Goal: Task Accomplishment & Management: Use online tool/utility

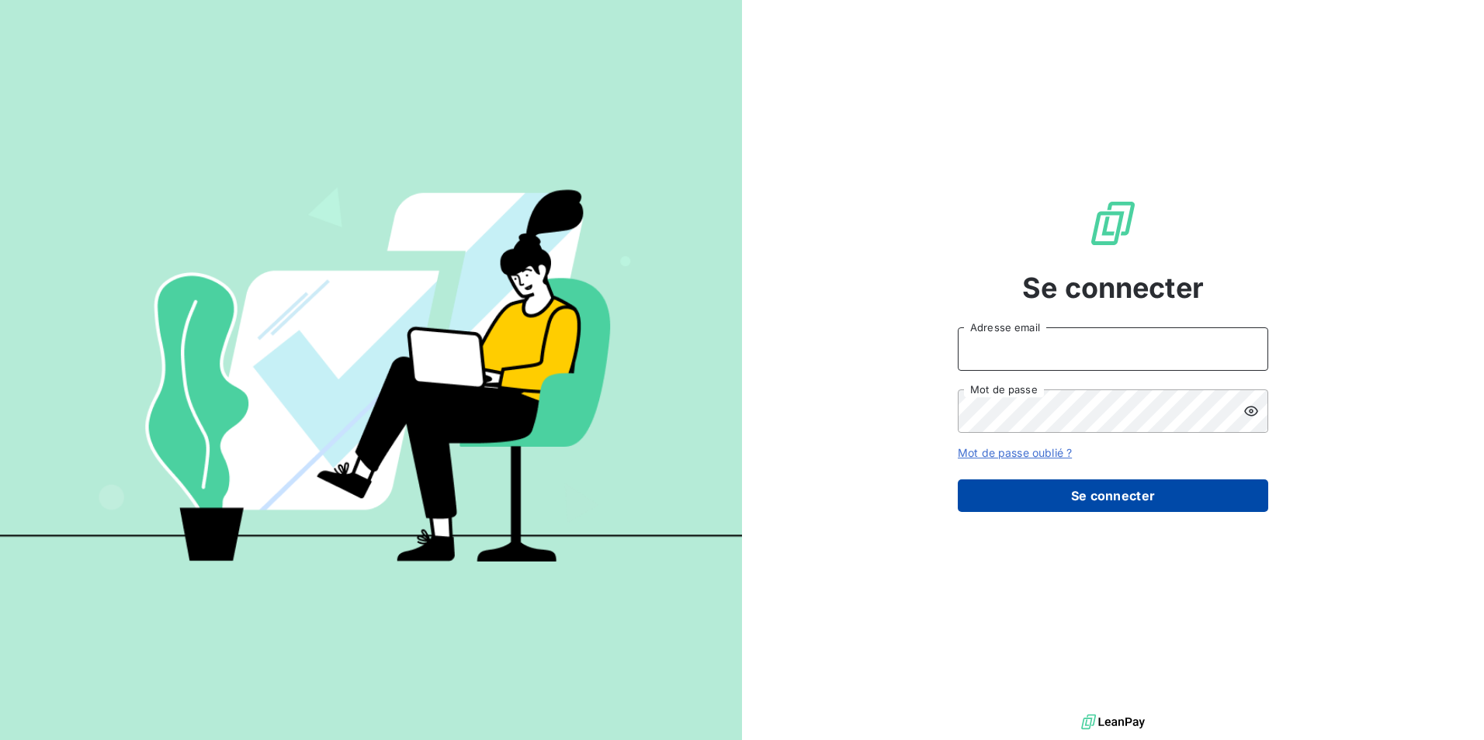
type input "[PERSON_NAME][EMAIL_ADDRESS][DOMAIN_NAME]"
click at [1138, 494] on button "Se connecter" at bounding box center [1113, 496] width 310 height 33
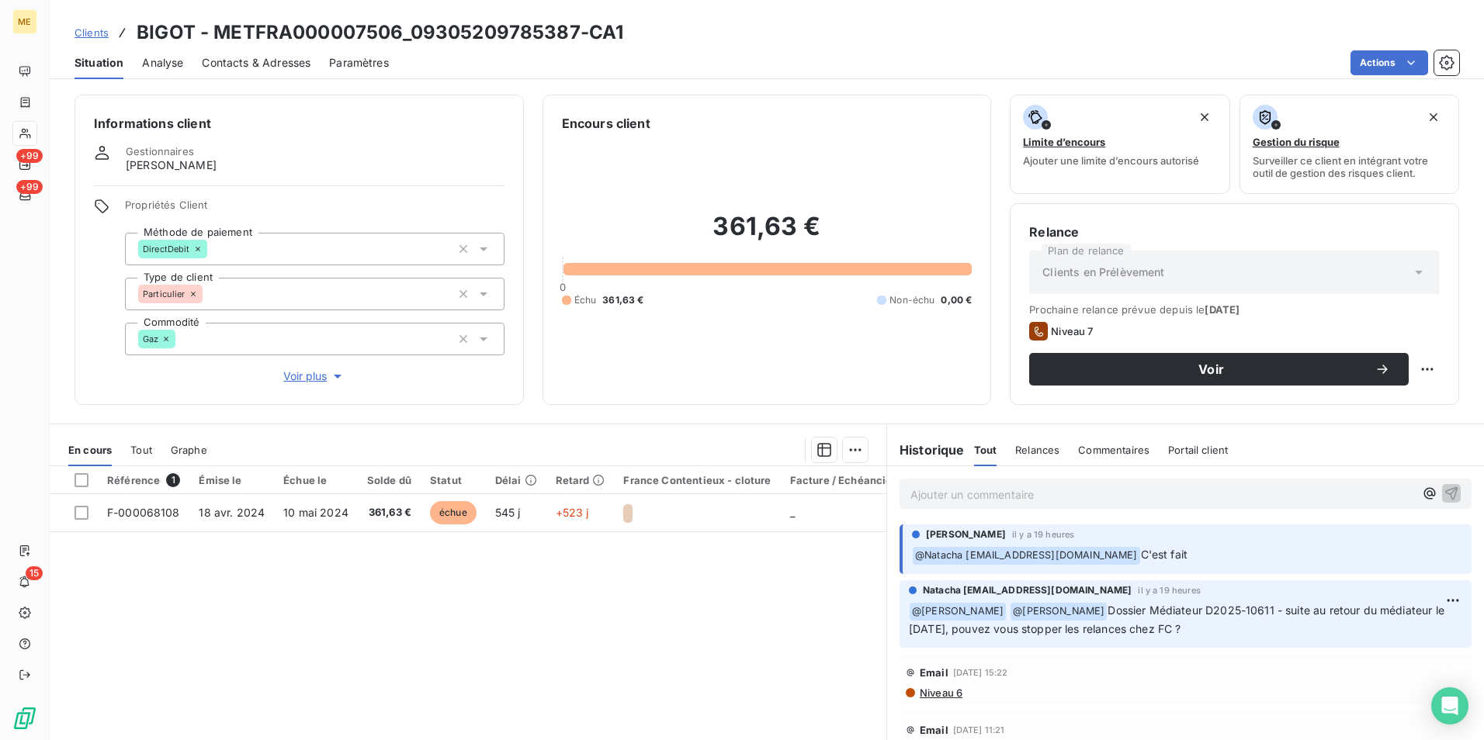
click at [314, 13] on div "Clients BIGOT - METFRA000007506_09305209785387-CA1 Situation Analyse Contacts &…" at bounding box center [767, 39] width 1434 height 79
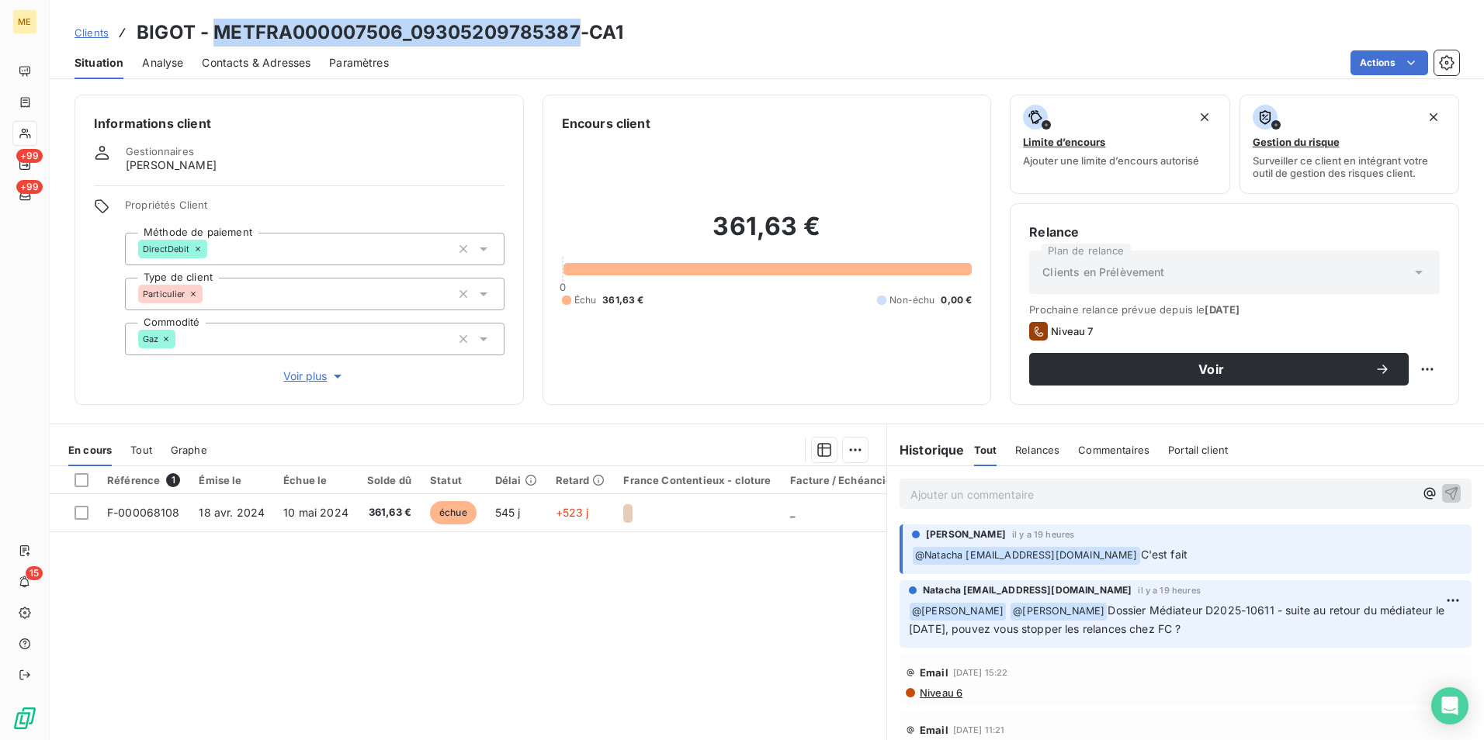
click at [314, 13] on div "Clients BIGOT - METFRA000007506_09305209785387-CA1 Situation Analyse Contacts &…" at bounding box center [767, 39] width 1434 height 79
drag, startPoint x: 314, startPoint y: 13, endPoint x: 301, endPoint y: 29, distance: 21.0
copy h3 "METFRA000007506_09305209785387"
click at [27, 125] on div at bounding box center [24, 133] width 25 height 25
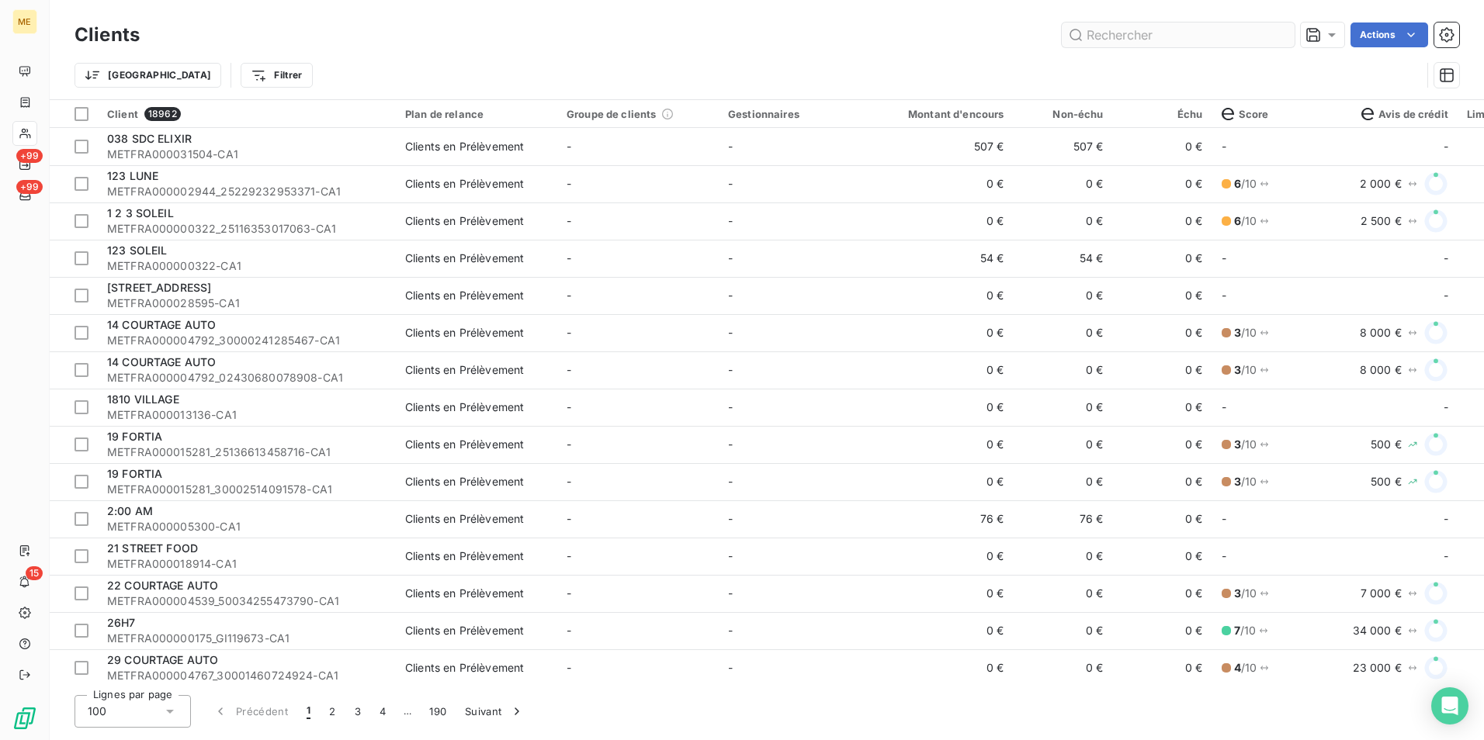
click at [1102, 33] on input "text" at bounding box center [1178, 35] width 233 height 25
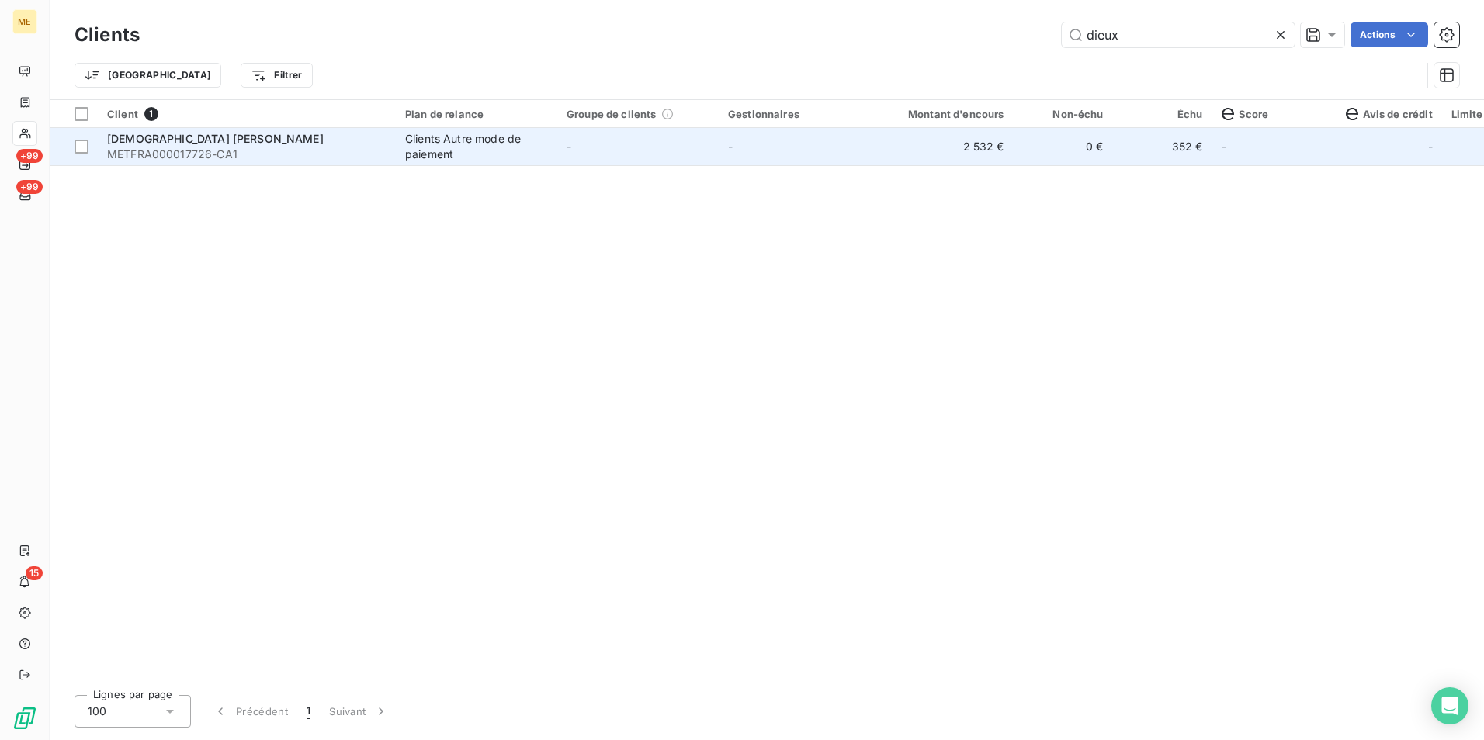
type input "dieux"
click at [324, 141] on span "[DEMOGRAPHIC_DATA] [PERSON_NAME]" at bounding box center [215, 138] width 217 height 13
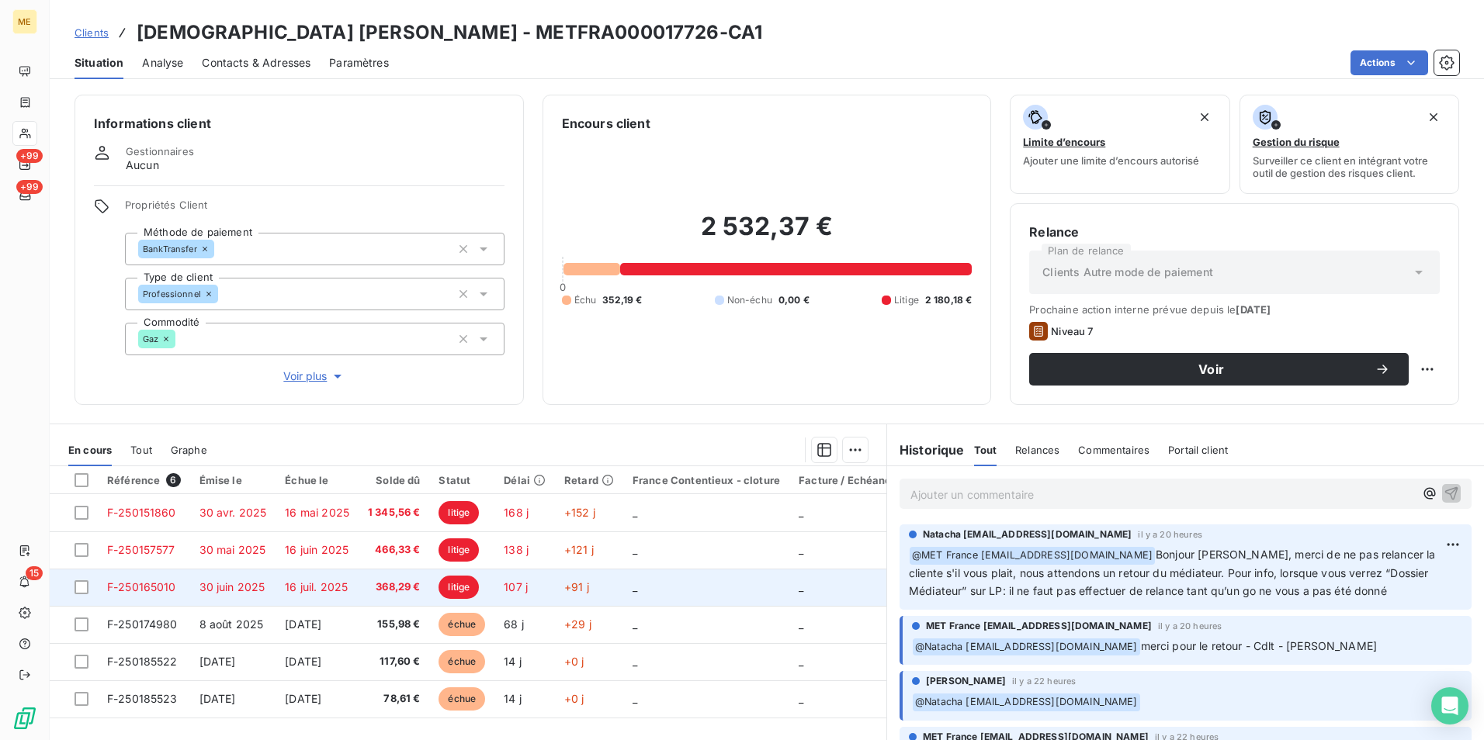
scroll to position [71, 0]
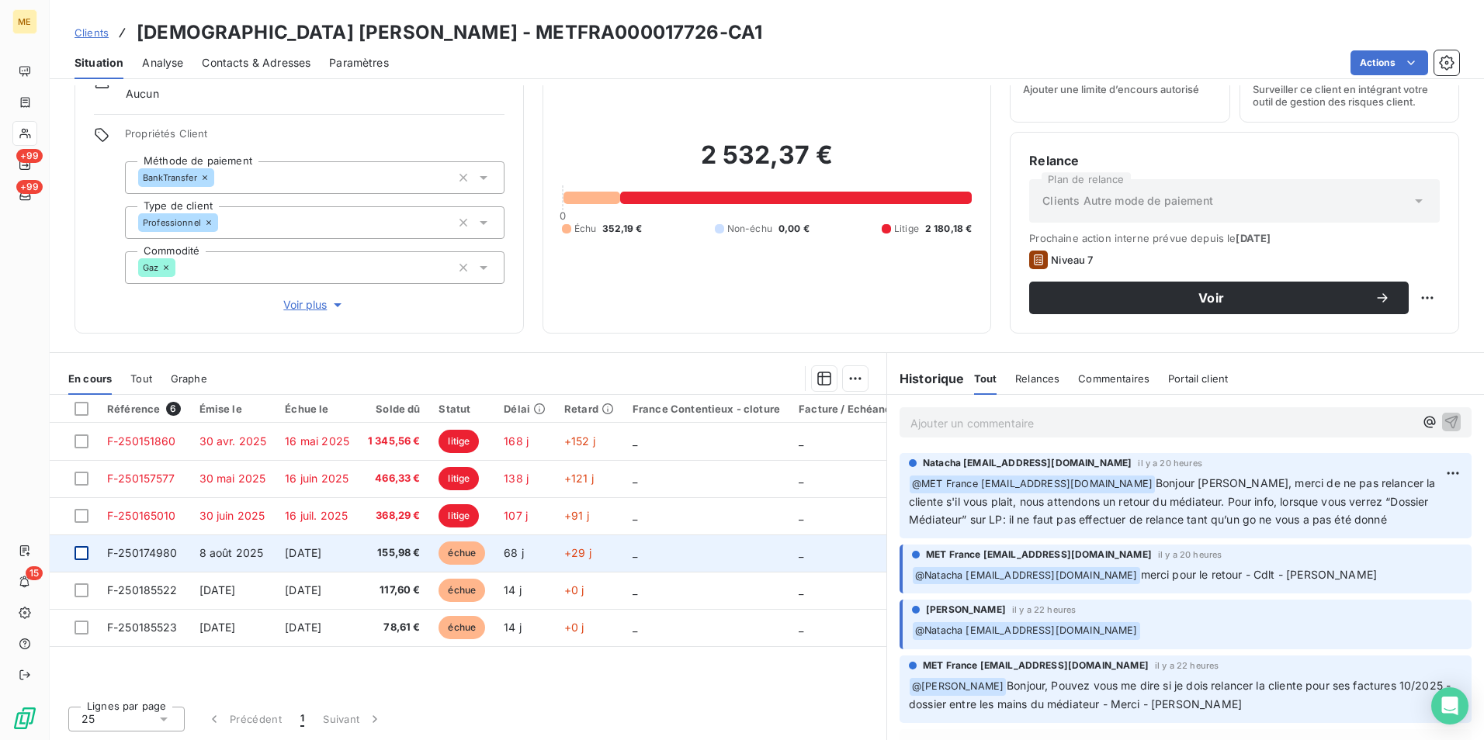
click at [77, 555] on div at bounding box center [82, 553] width 14 height 14
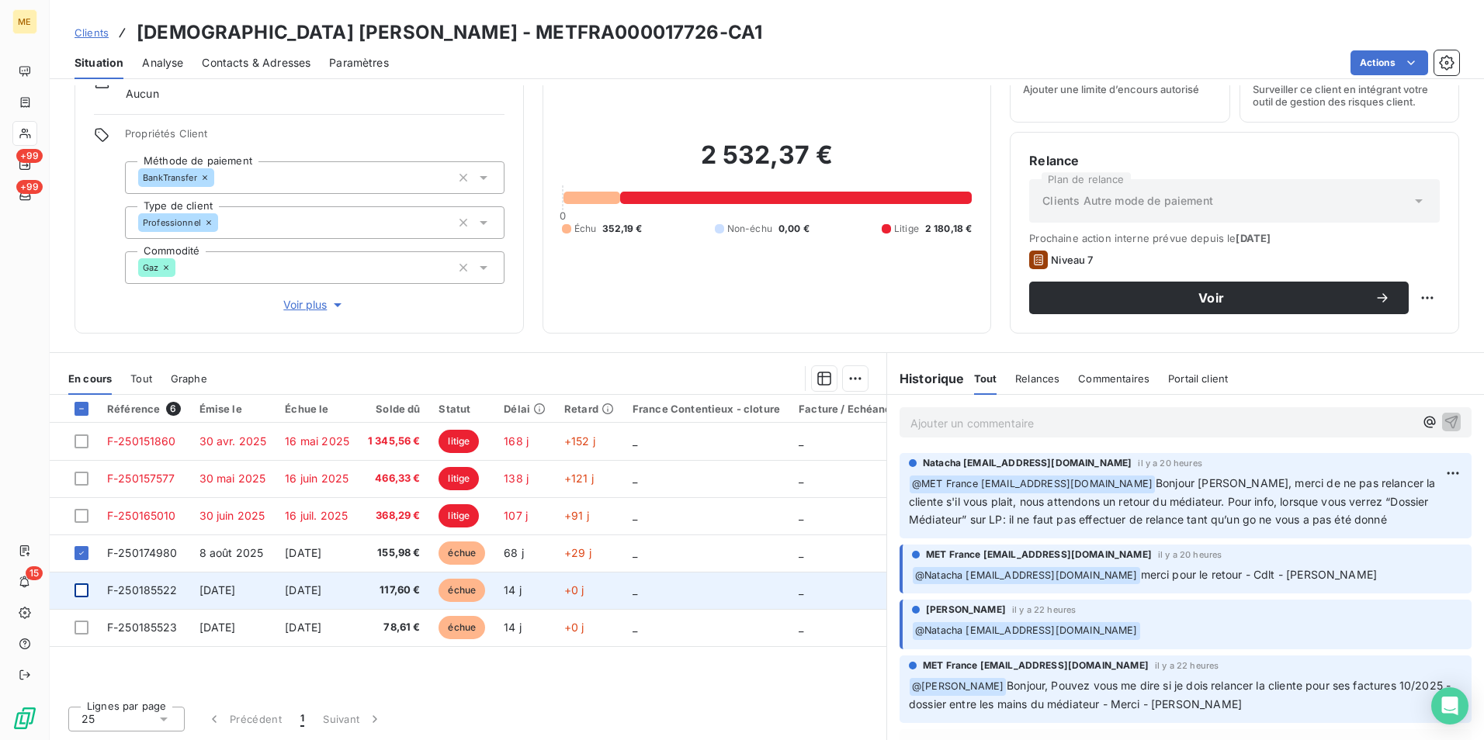
click at [81, 591] on div at bounding box center [82, 591] width 14 height 14
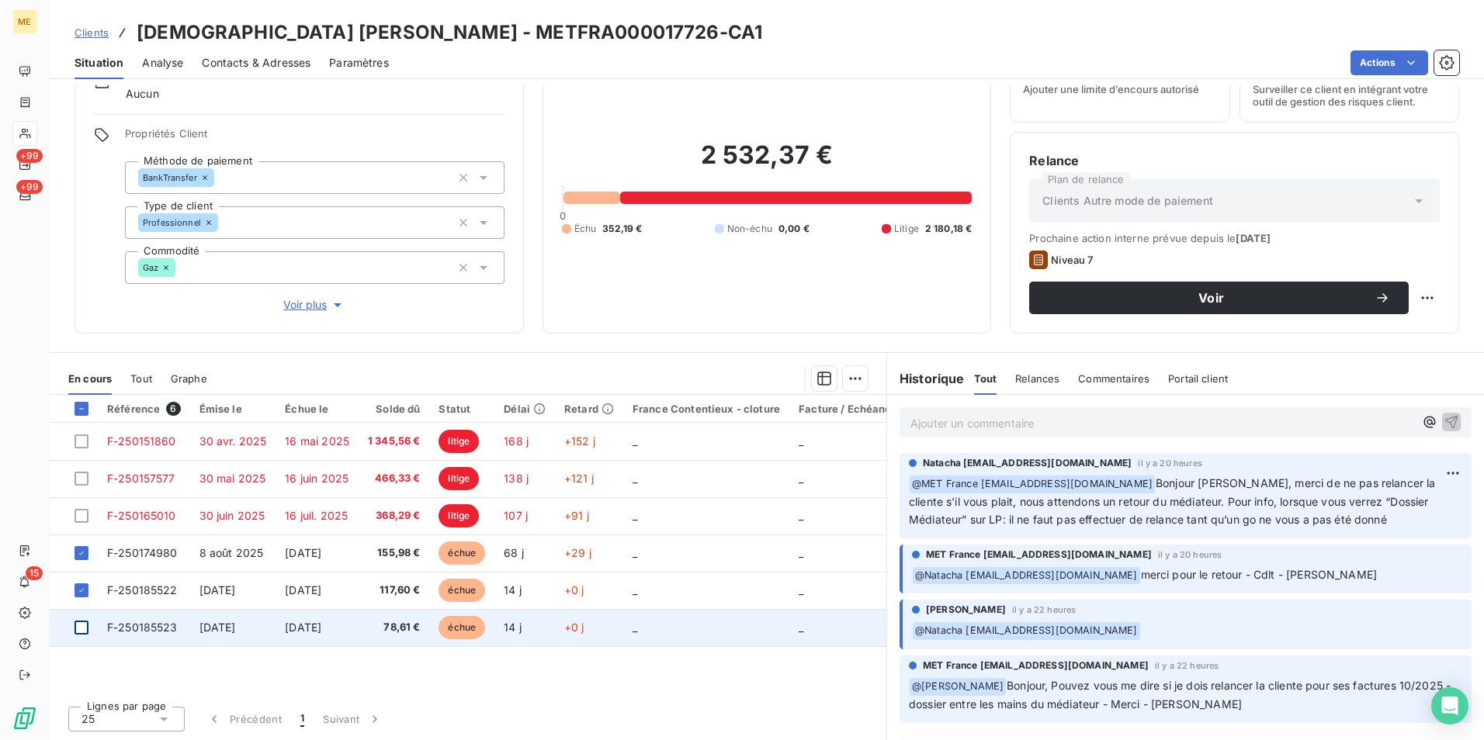
click at [81, 624] on div at bounding box center [82, 628] width 14 height 14
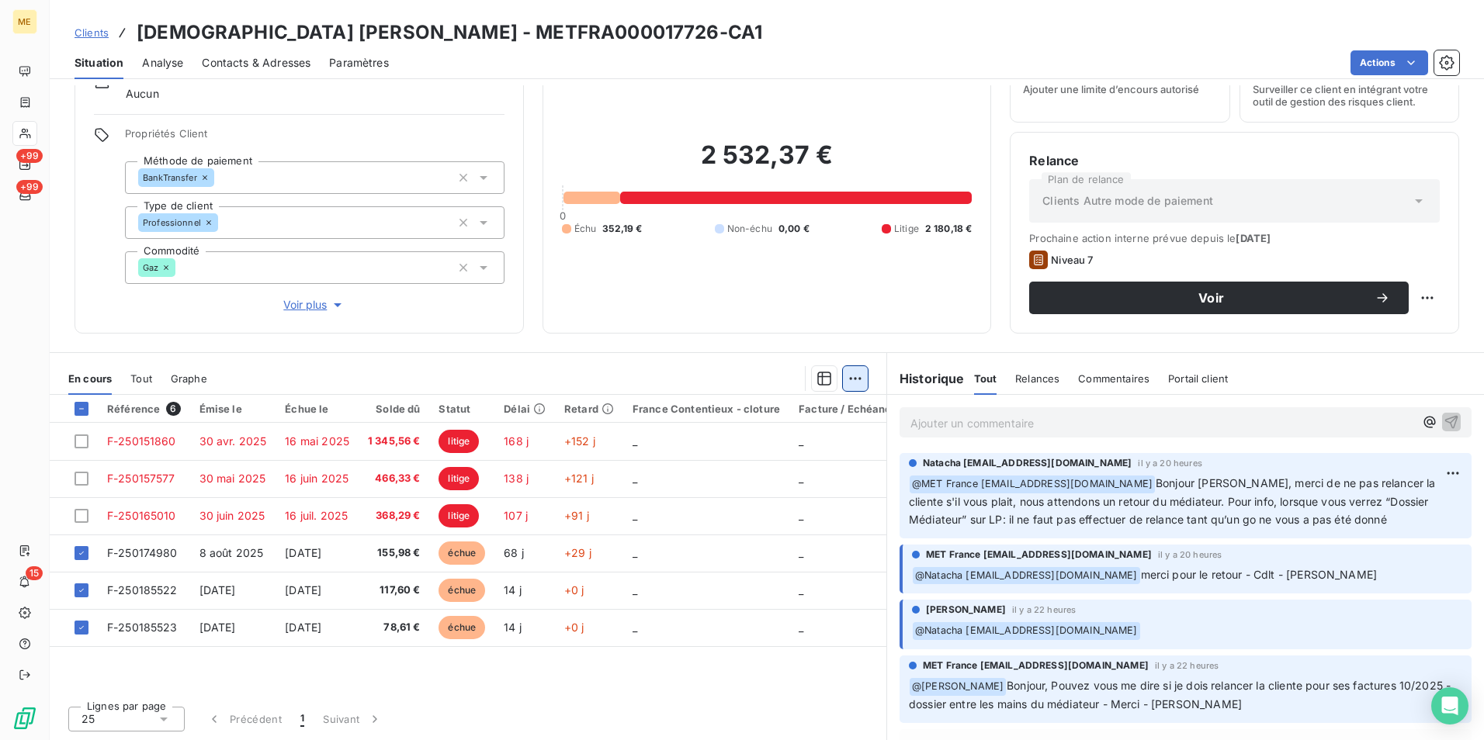
click at [848, 376] on html "ME +99 +99 15 Clients DIEUX [PERSON_NAME] - METFRA000017726-CA1 Situation Analy…" at bounding box center [742, 370] width 1484 height 740
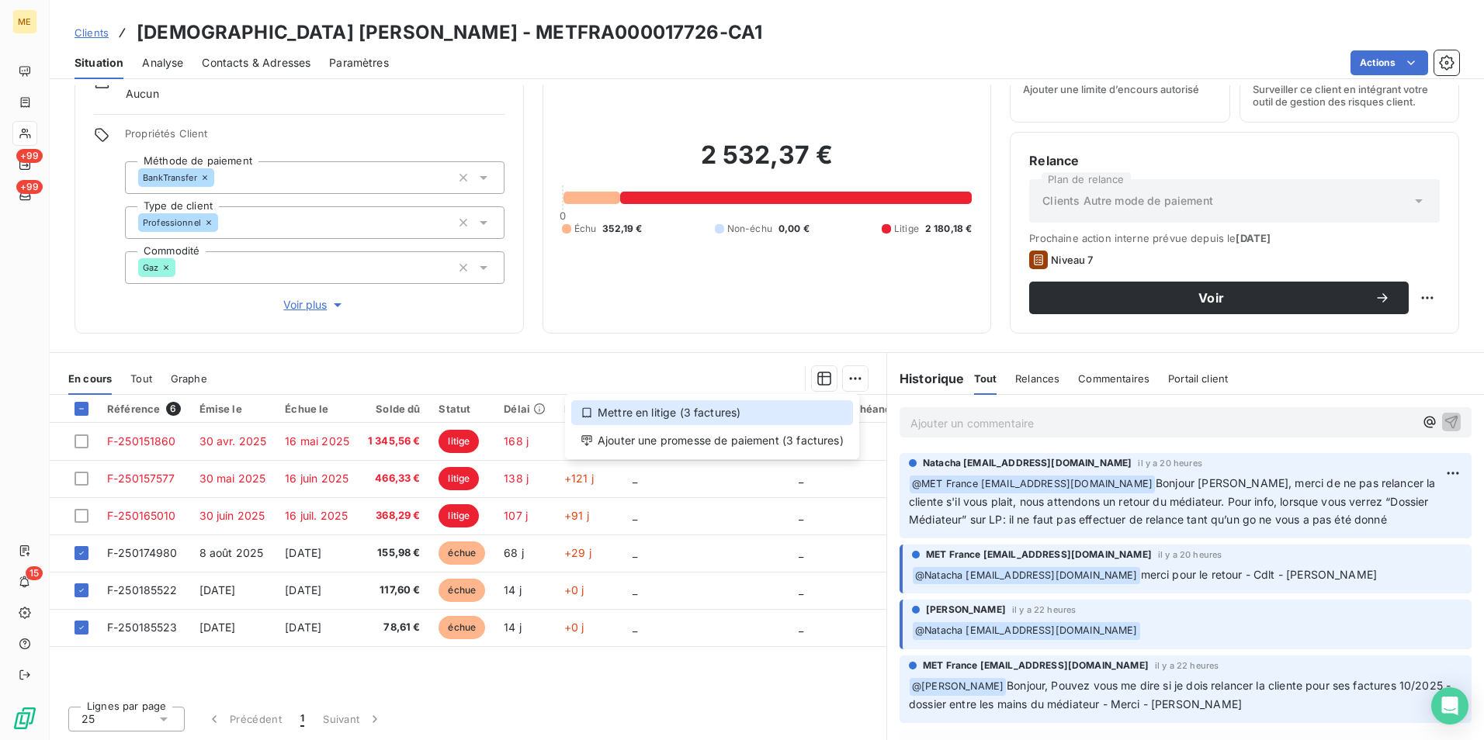
click at [666, 411] on div "Mettre en litige (3 factures)" at bounding box center [712, 413] width 282 height 25
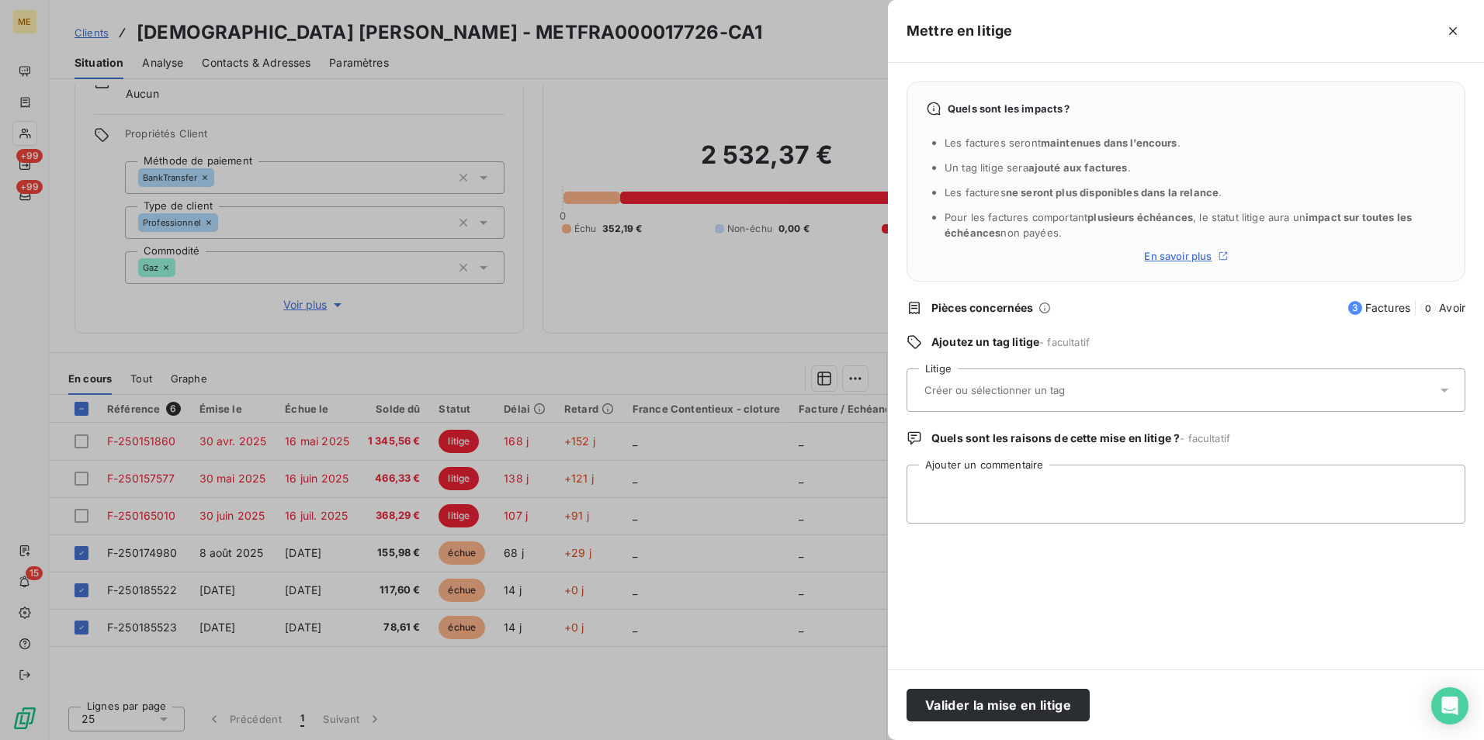
click at [1005, 388] on input "text" at bounding box center [1036, 390] width 226 height 14
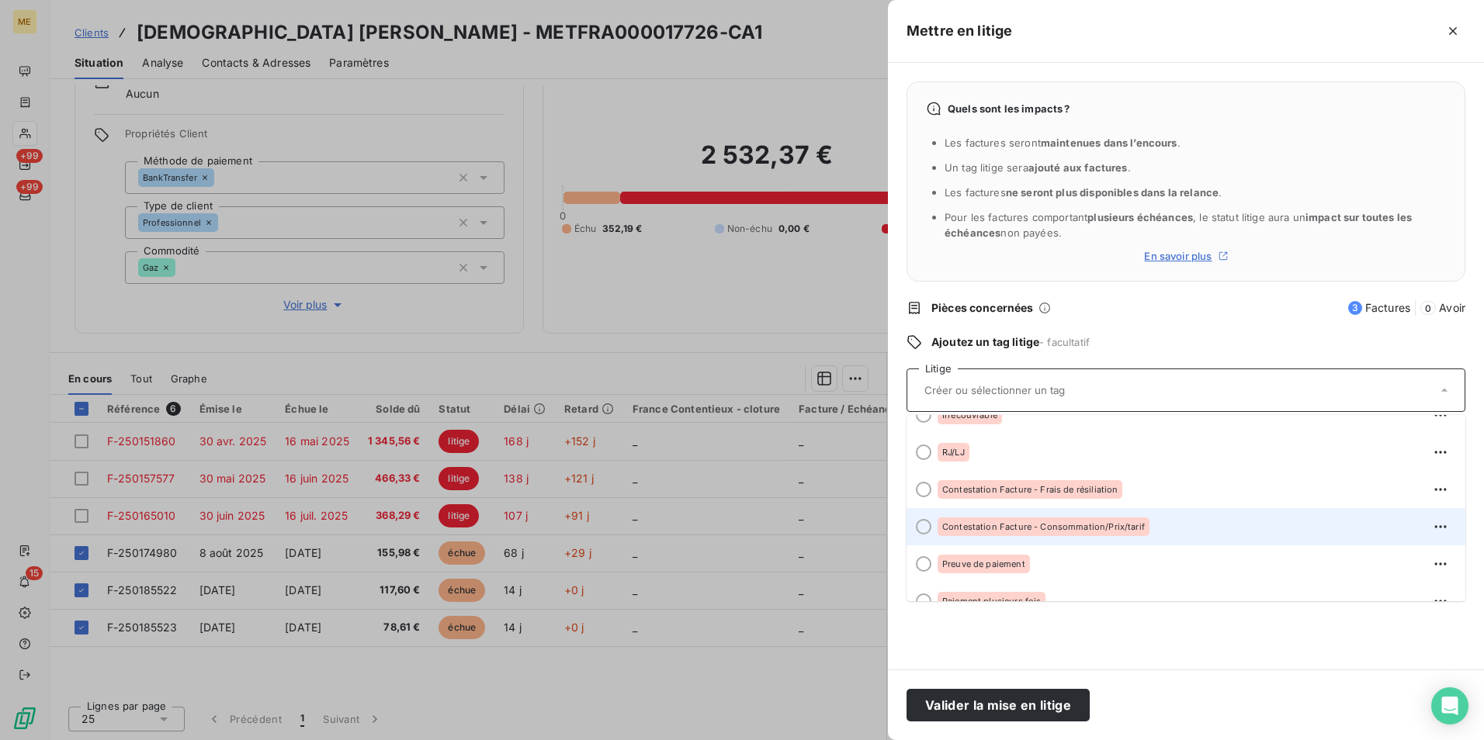
scroll to position [0, 0]
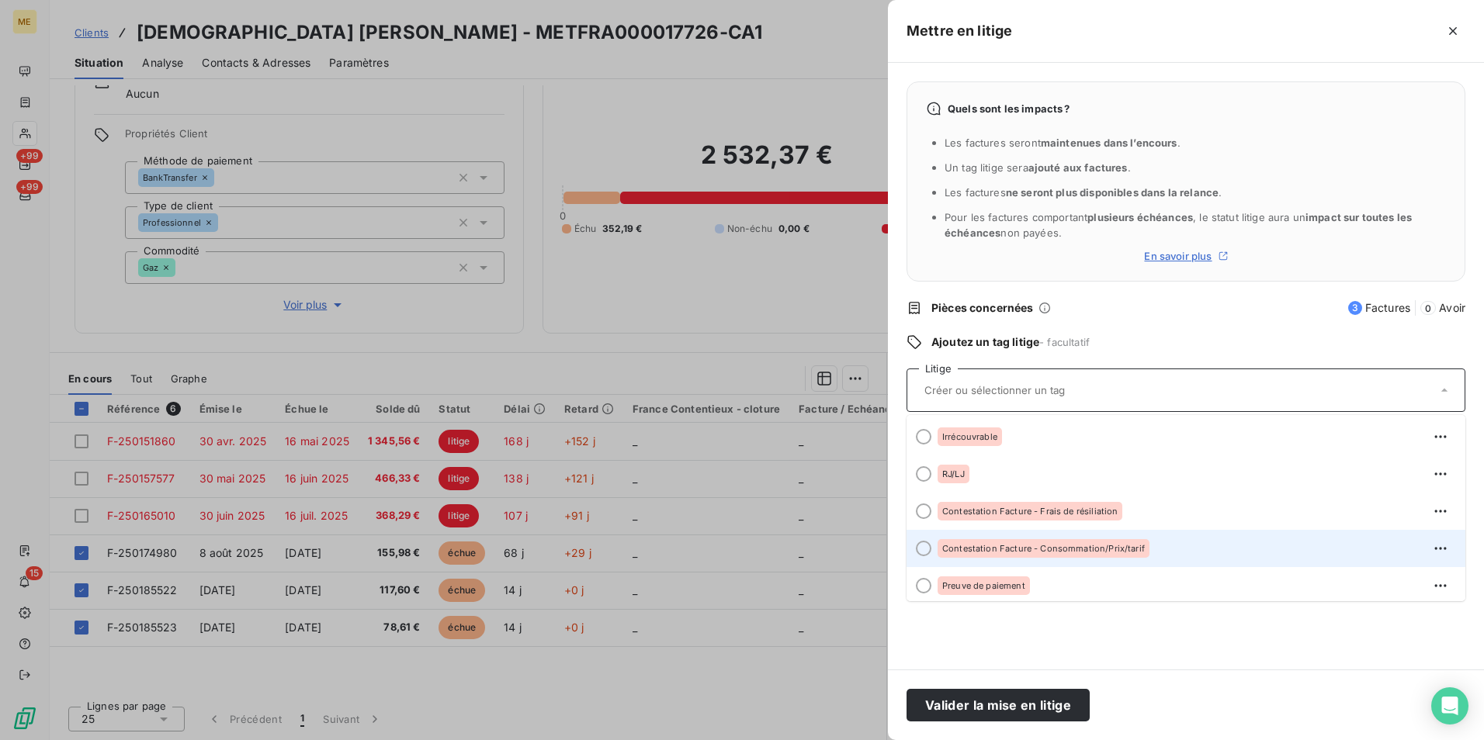
click at [1039, 540] on div "Contestation Facture - Consommation/Prix/tarif" at bounding box center [1044, 548] width 212 height 19
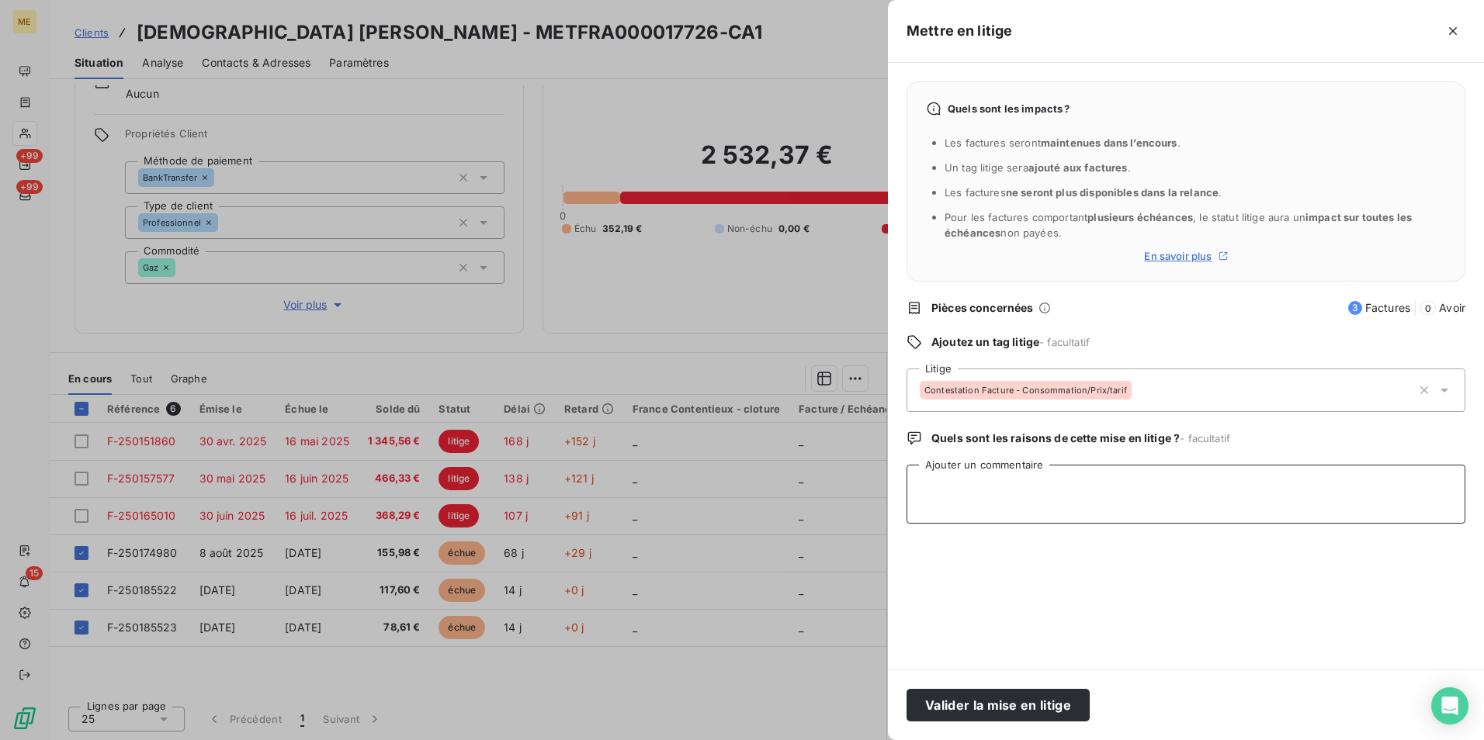
click at [995, 502] on textarea "Ajouter un commentaire" at bounding box center [1186, 494] width 559 height 59
click at [1000, 692] on button "Valider la mise en litige" at bounding box center [998, 705] width 183 height 33
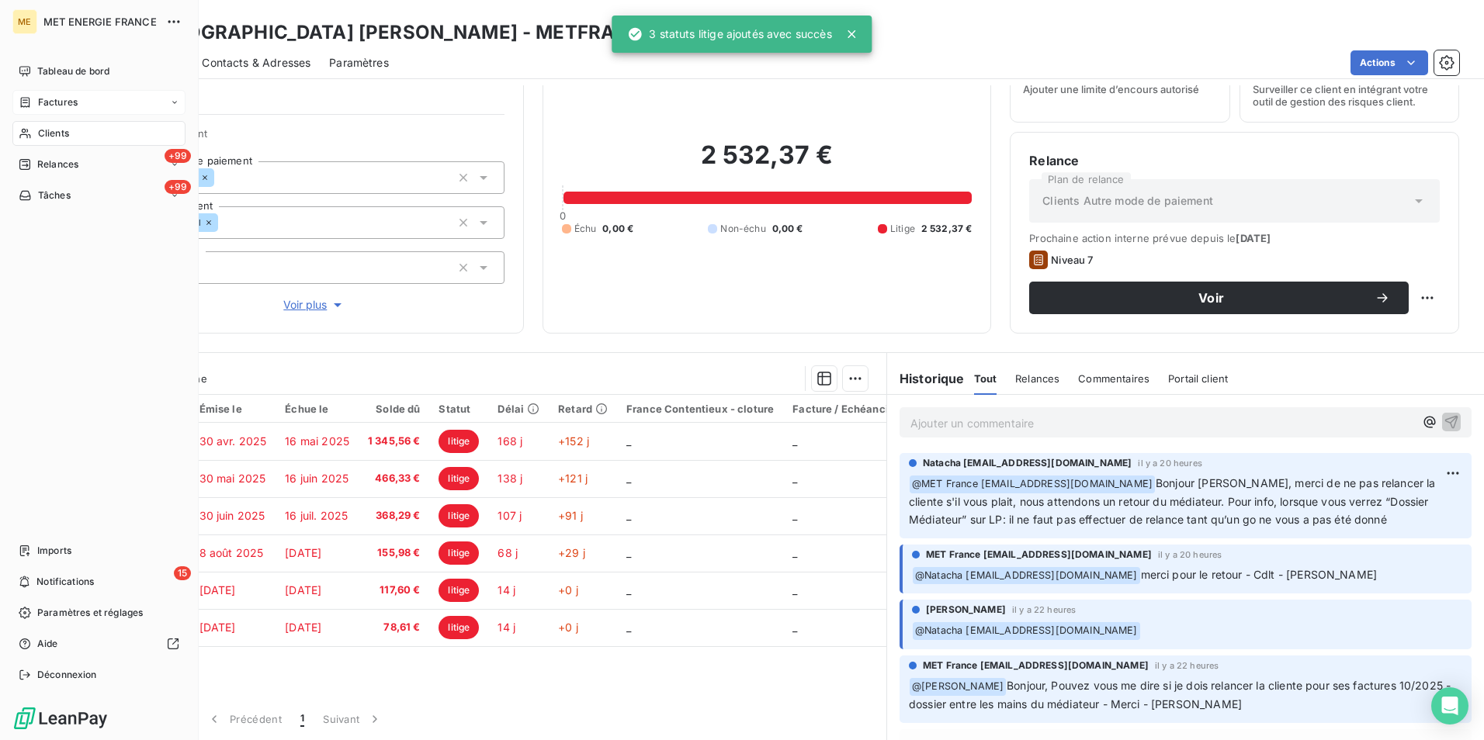
drag, startPoint x: 33, startPoint y: 126, endPoint x: 132, endPoint y: 99, distance: 102.8
click at [63, 118] on nav "Tableau de bord Factures Clients +99 Relances +99 Tâches" at bounding box center [98, 133] width 173 height 149
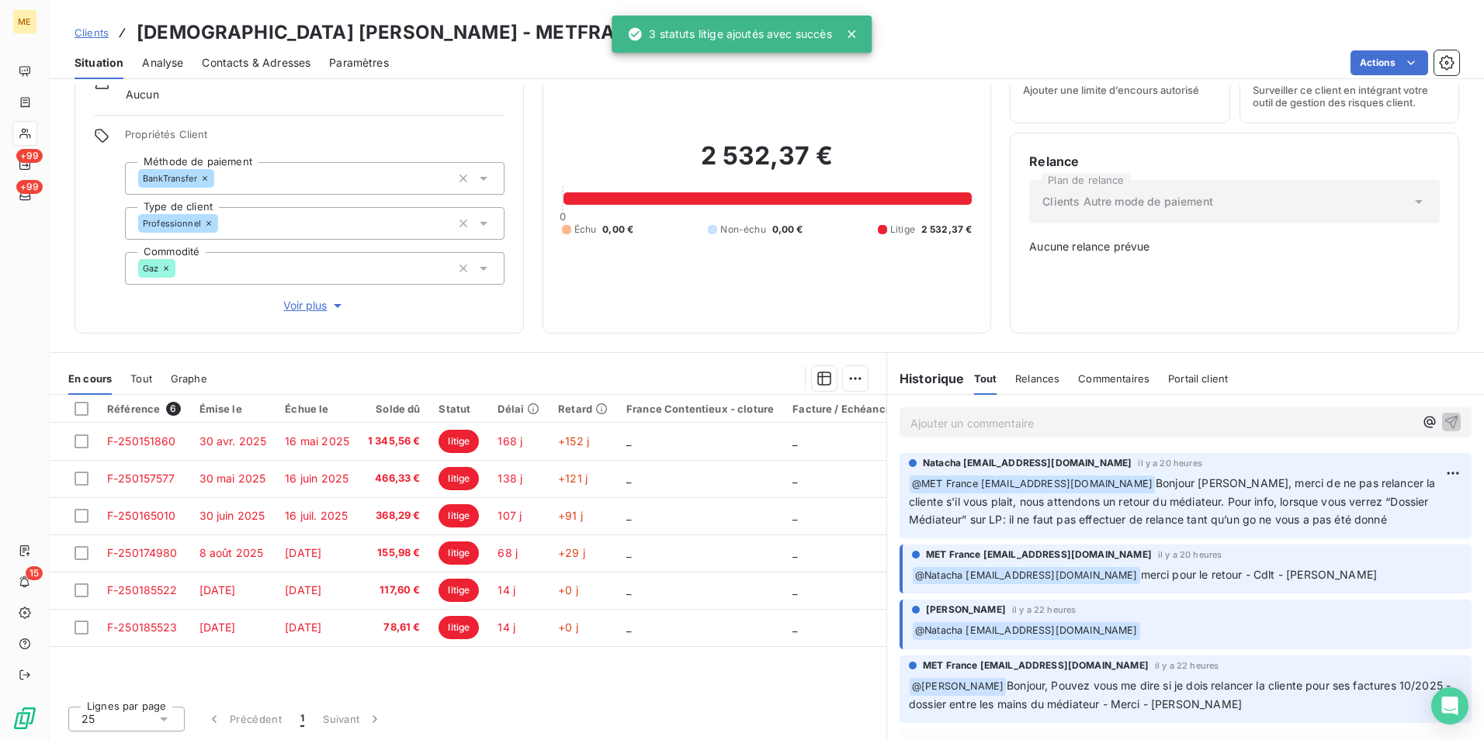
scroll to position [71, 0]
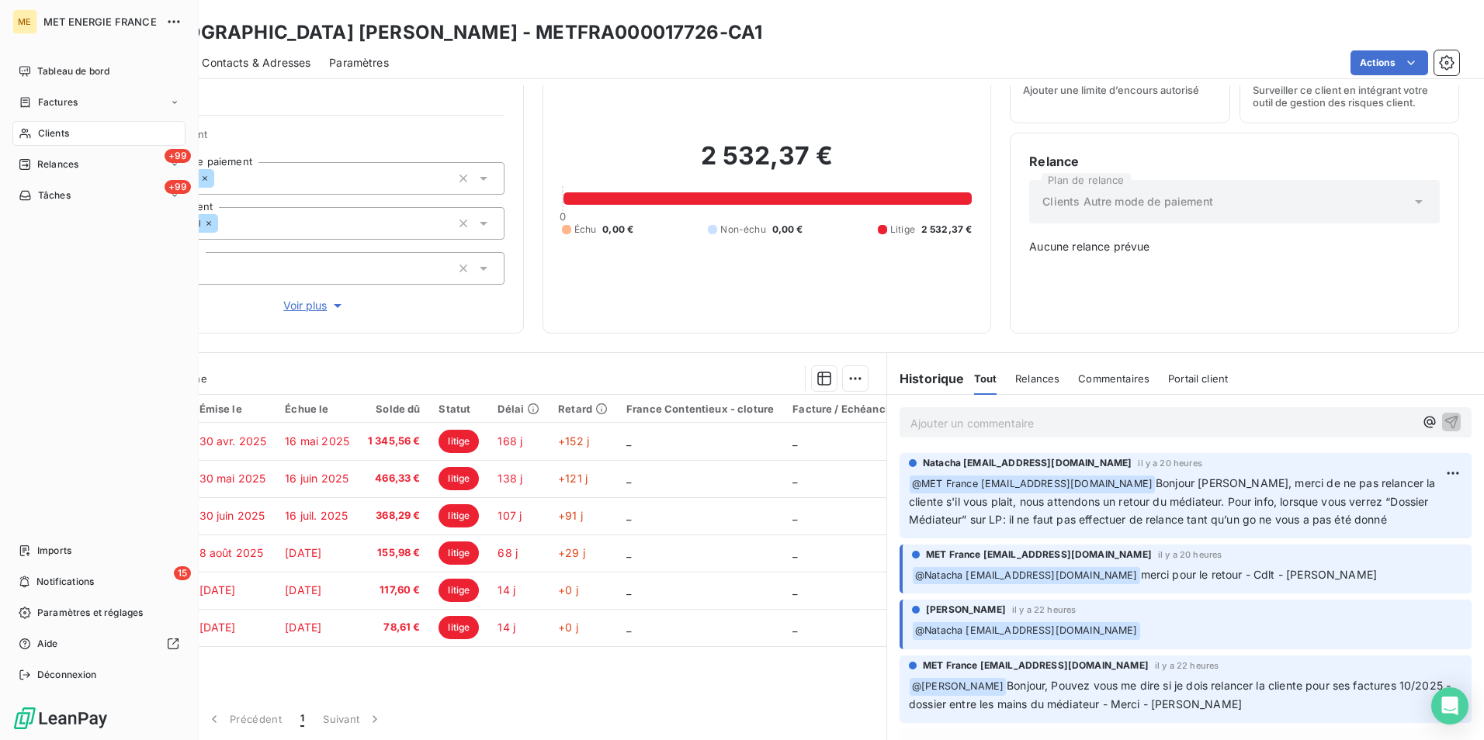
click at [25, 133] on icon at bounding box center [25, 133] width 13 height 12
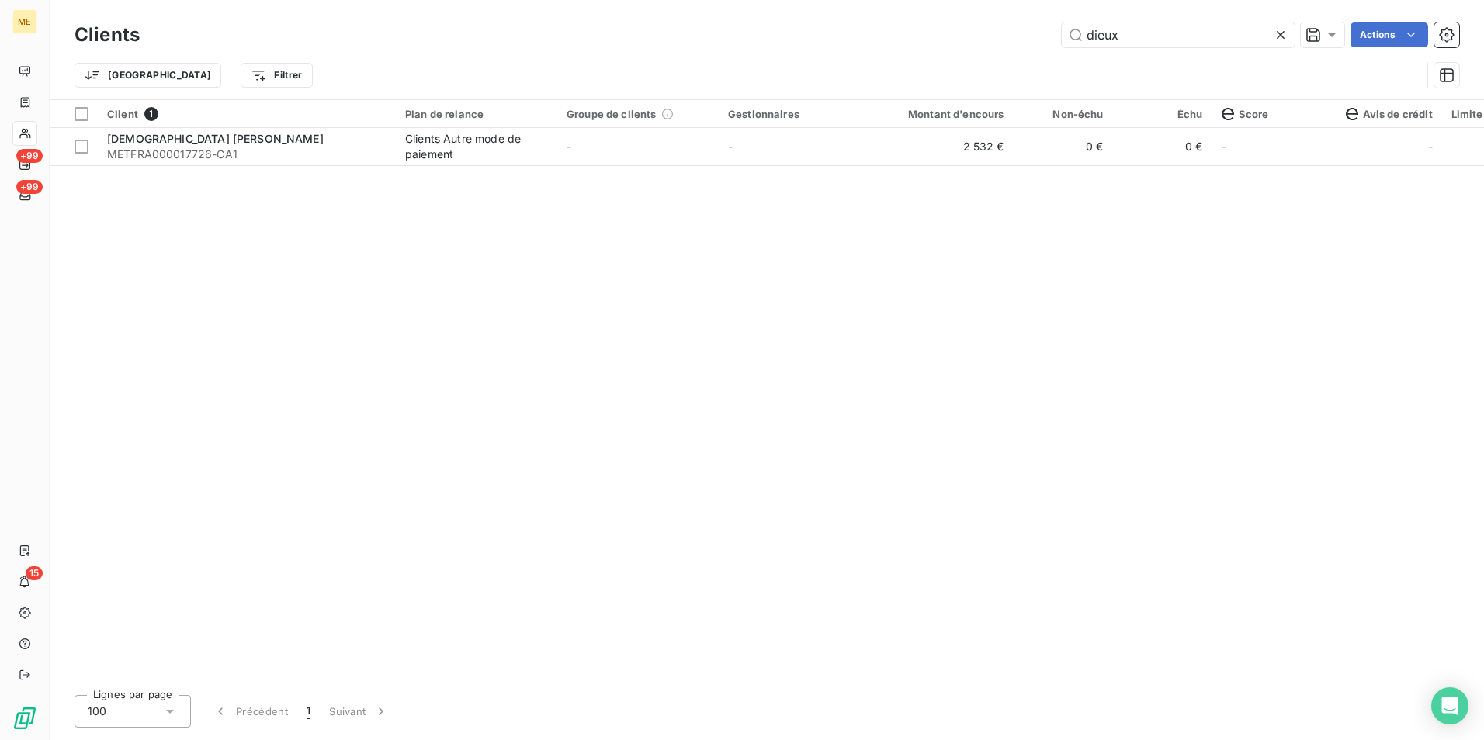
drag, startPoint x: 1181, startPoint y: 47, endPoint x: 1007, endPoint y: 50, distance: 173.9
click at [1007, 50] on div "Clients dieux Actions" at bounding box center [767, 35] width 1385 height 33
drag, startPoint x: 1007, startPoint y: 50, endPoint x: 1204, endPoint y: 43, distance: 196.5
click at [1204, 43] on input "dieux" at bounding box center [1178, 35] width 233 height 25
drag, startPoint x: 1204, startPoint y: 40, endPoint x: 1062, endPoint y: 47, distance: 142.2
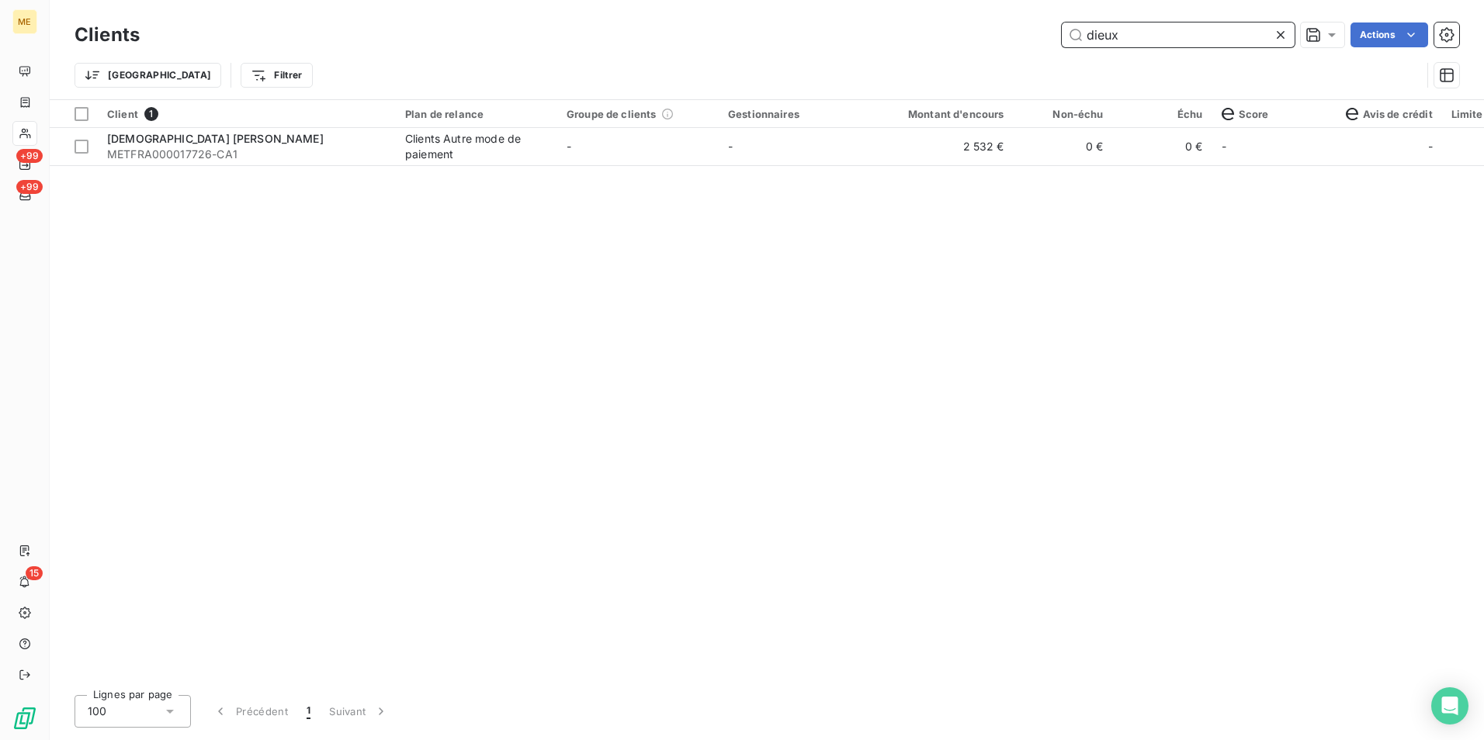
click at [1062, 47] on input "dieux" at bounding box center [1178, 35] width 233 height 25
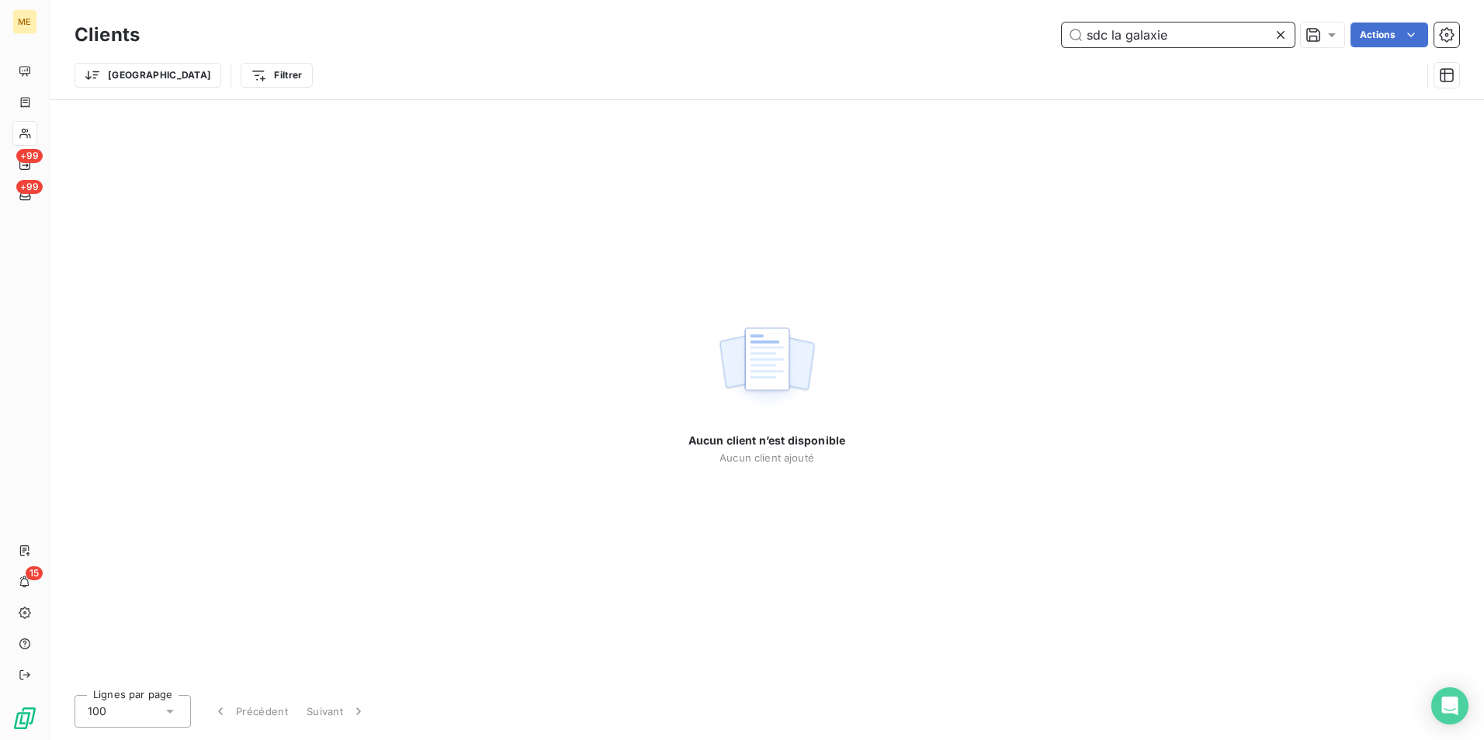
drag, startPoint x: 1181, startPoint y: 43, endPoint x: 988, endPoint y: 46, distance: 193.3
click at [988, 46] on div "sdc la galaxie Actions" at bounding box center [808, 35] width 1301 height 25
paste input "METFRA000028968"
click at [1209, 41] on input "METFRA000028968" at bounding box center [1178, 35] width 233 height 25
drag, startPoint x: 1212, startPoint y: 39, endPoint x: 930, endPoint y: 34, distance: 281.8
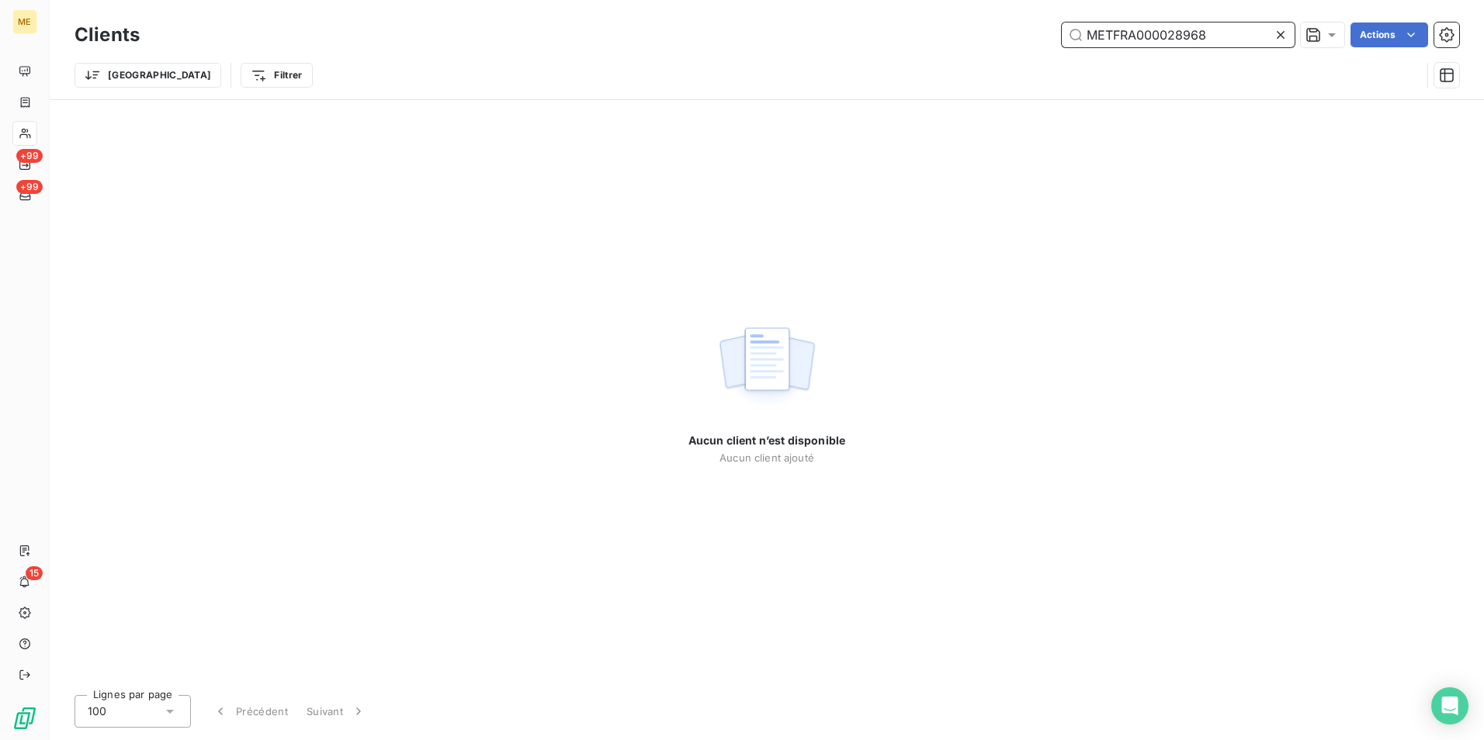
click at [930, 34] on div "METFRA000028968 Actions" at bounding box center [808, 35] width 1301 height 25
type input "V"
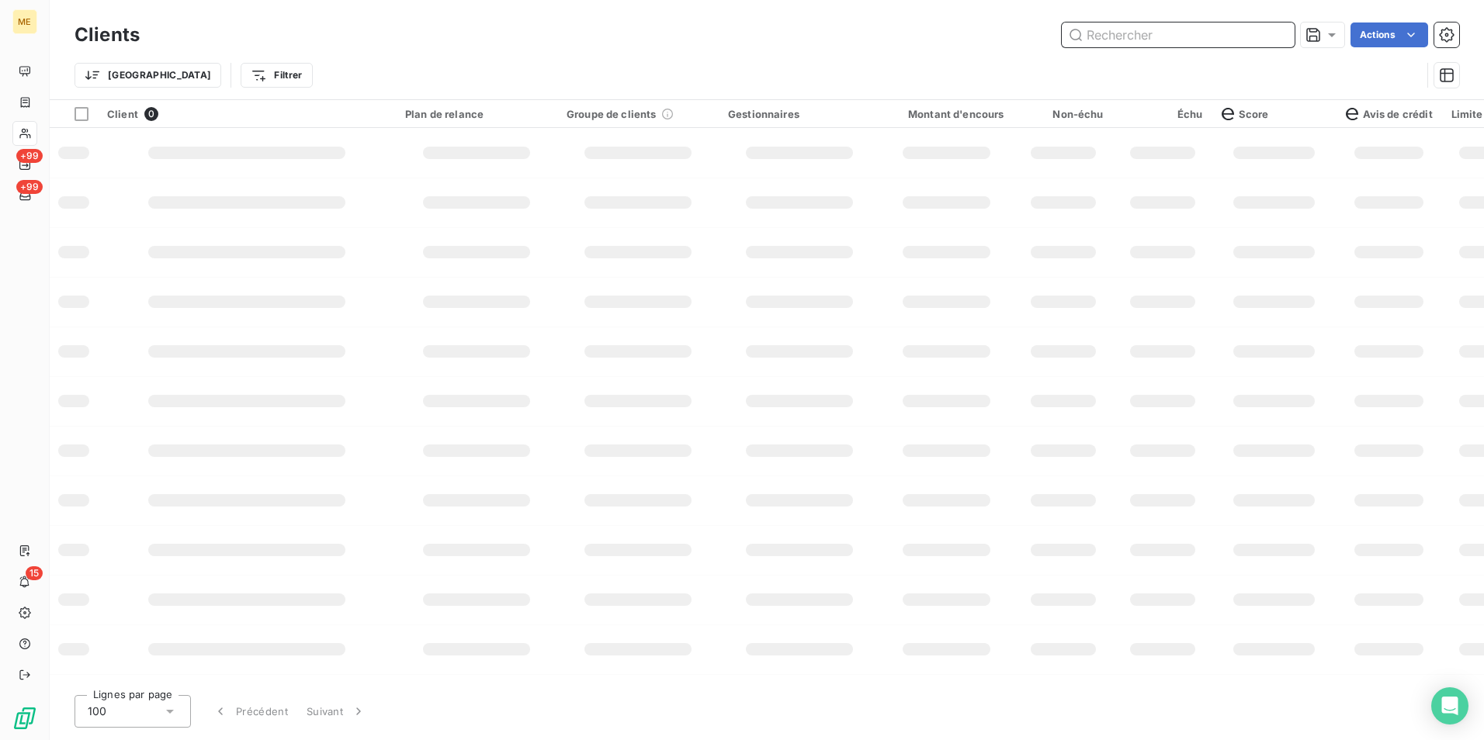
paste input "30002520162539"
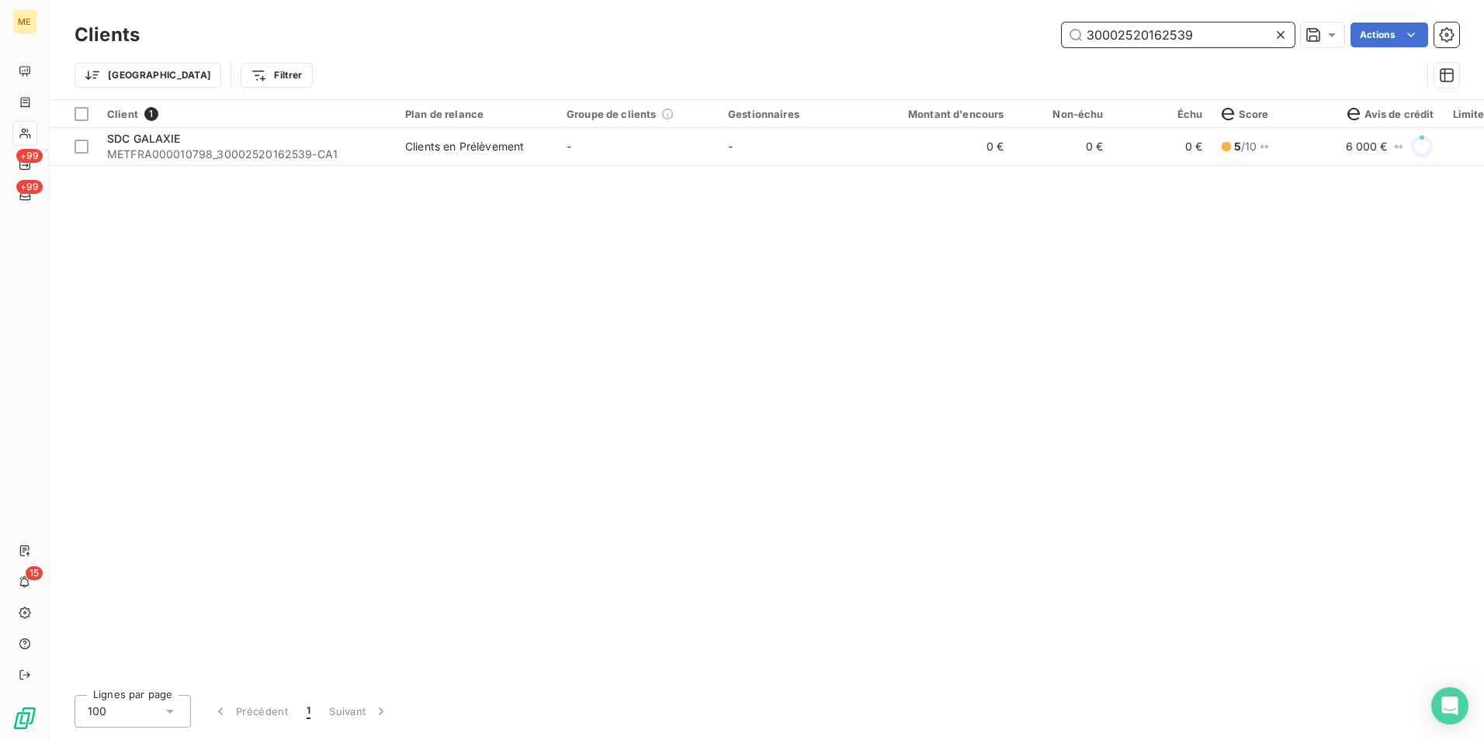
drag, startPoint x: 1210, startPoint y: 35, endPoint x: 765, endPoint y: 47, distance: 445.7
click at [765, 47] on div "Clients 30002520162539 Actions" at bounding box center [767, 35] width 1385 height 33
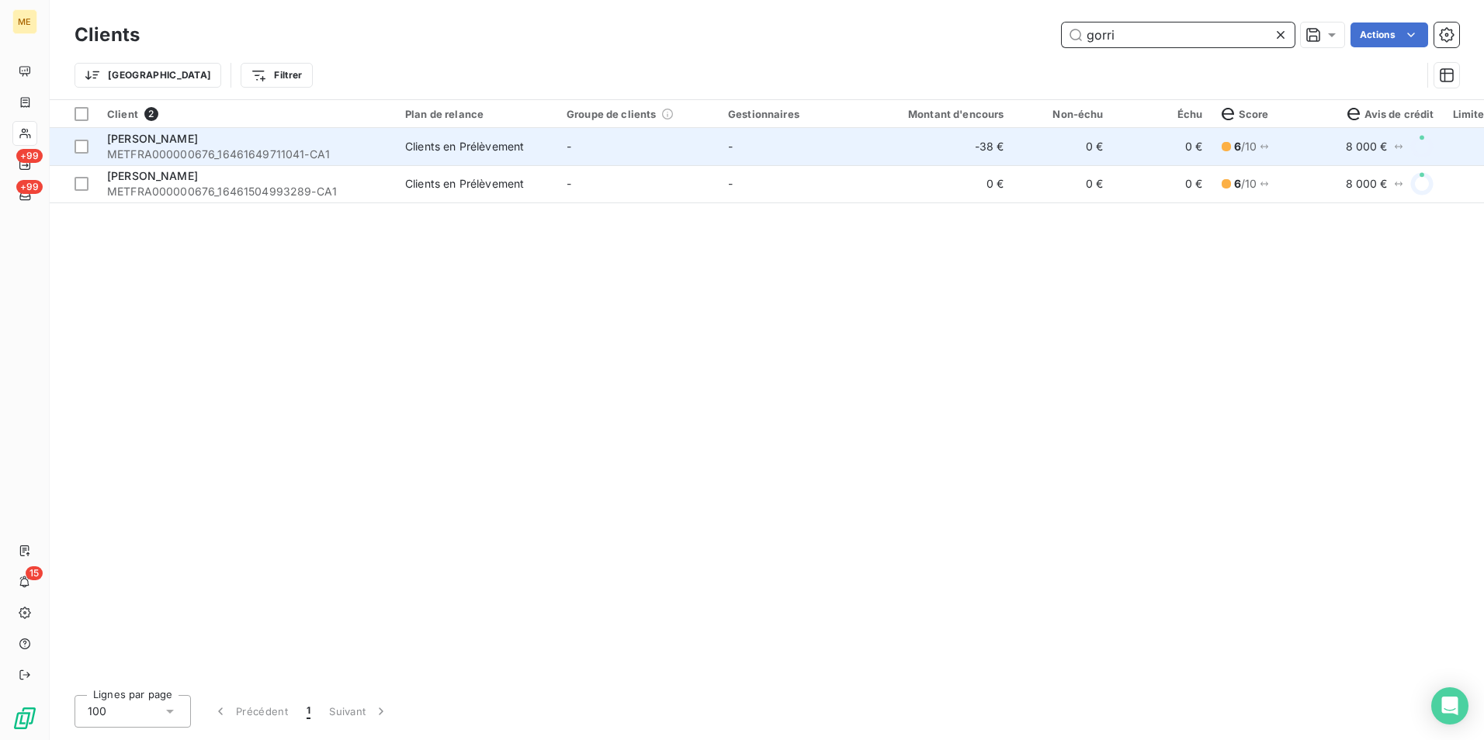
type input "gorri"
click at [463, 145] on div "Clients en Prélèvement" at bounding box center [464, 147] width 119 height 16
